Goal: Find specific fact

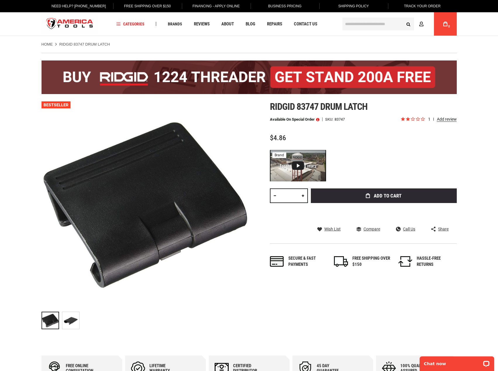
click at [277, 140] on span "$4.86" at bounding box center [278, 138] width 16 height 8
copy span "4.86"
click at [353, 142] on div "Ridgid 83747 drum latch Available on Special Order SKU 83747 1 review $4.86 Tot…" at bounding box center [363, 190] width 187 height 178
click at [305, 105] on span "Ridgid 83747 drum latch" at bounding box center [319, 106] width 98 height 11
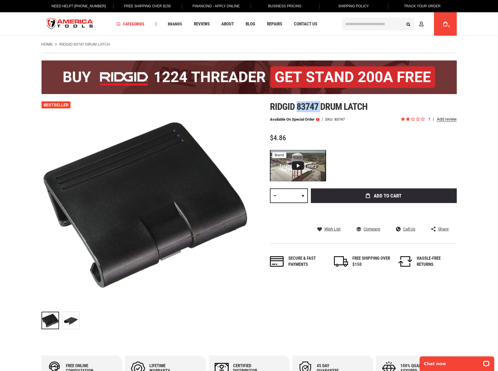
click at [305, 105] on span "Ridgid 83747 drum latch" at bounding box center [319, 106] width 98 height 11
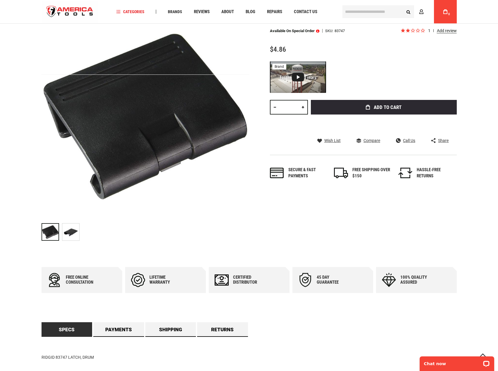
scroll to position [205, 0]
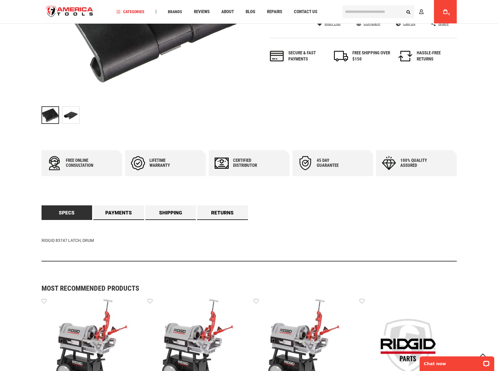
click at [58, 241] on div "RIDGID 83747 LATCH, DRUM" at bounding box center [249, 241] width 415 height 42
drag, startPoint x: 58, startPoint y: 241, endPoint x: 6, endPoint y: 243, distance: 53.0
click at [58, 241] on div "RIDGID 83747 LATCH, DRUM" at bounding box center [249, 241] width 415 height 42
copy div "83747"
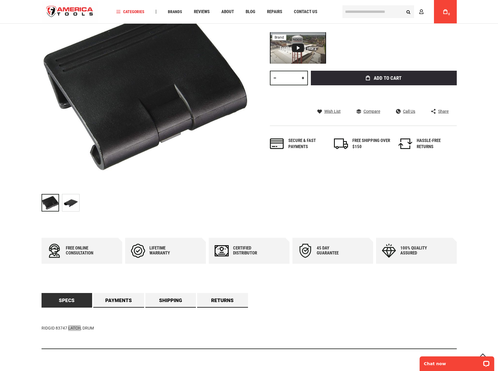
scroll to position [0, 0]
